Goal: Communication & Community: Connect with others

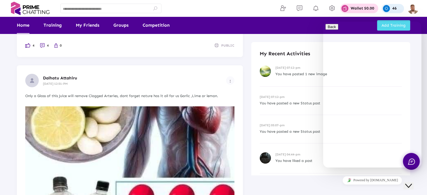
scroll to position [4240, 0]
